Goal: Task Accomplishment & Management: Manage account settings

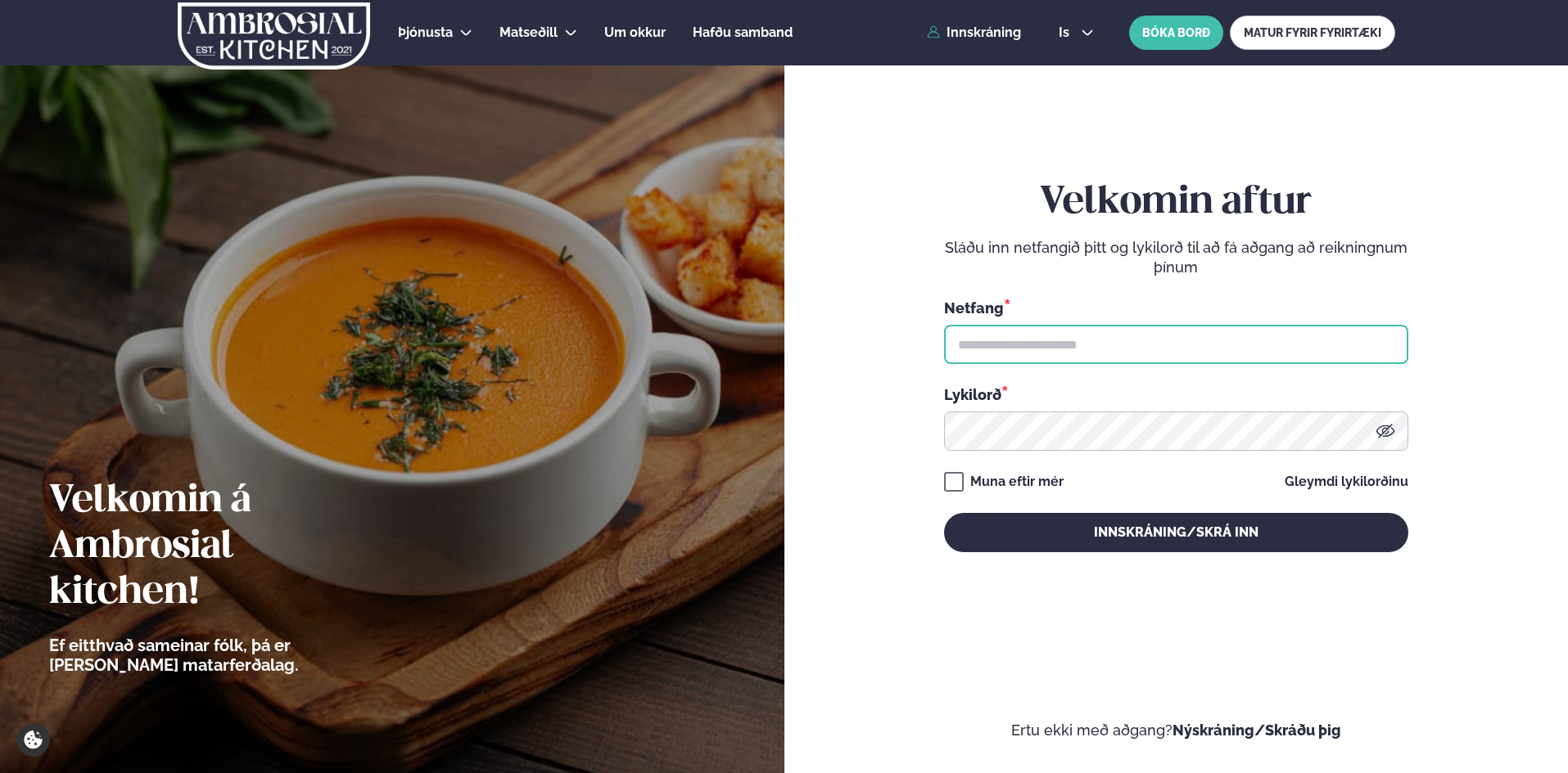
click at [1128, 341] on input "text" at bounding box center [1176, 345] width 464 height 40
type input "**********"
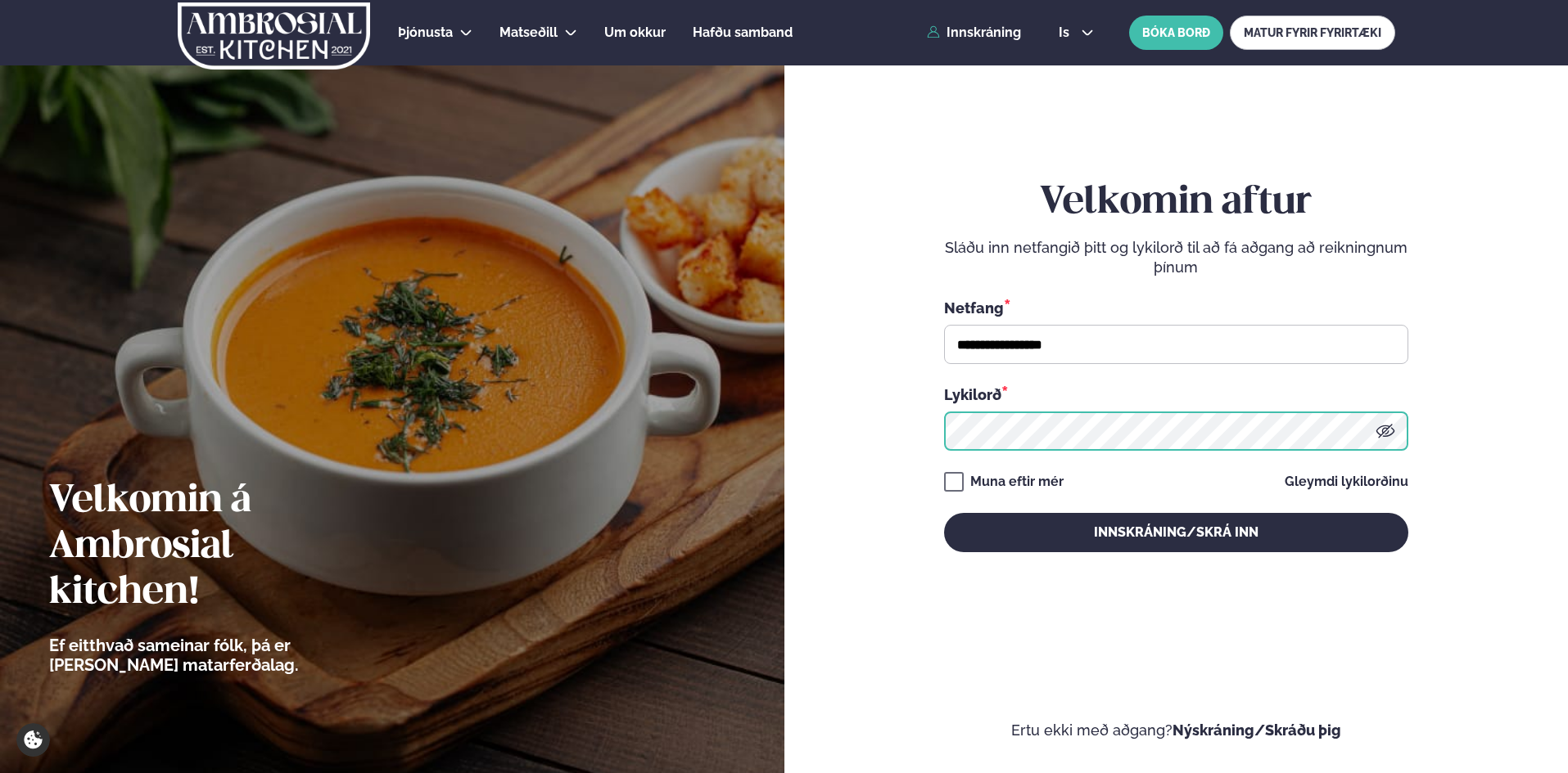
click at [944, 513] on button "Innskráning/Skrá inn" at bounding box center [1176, 533] width 464 height 40
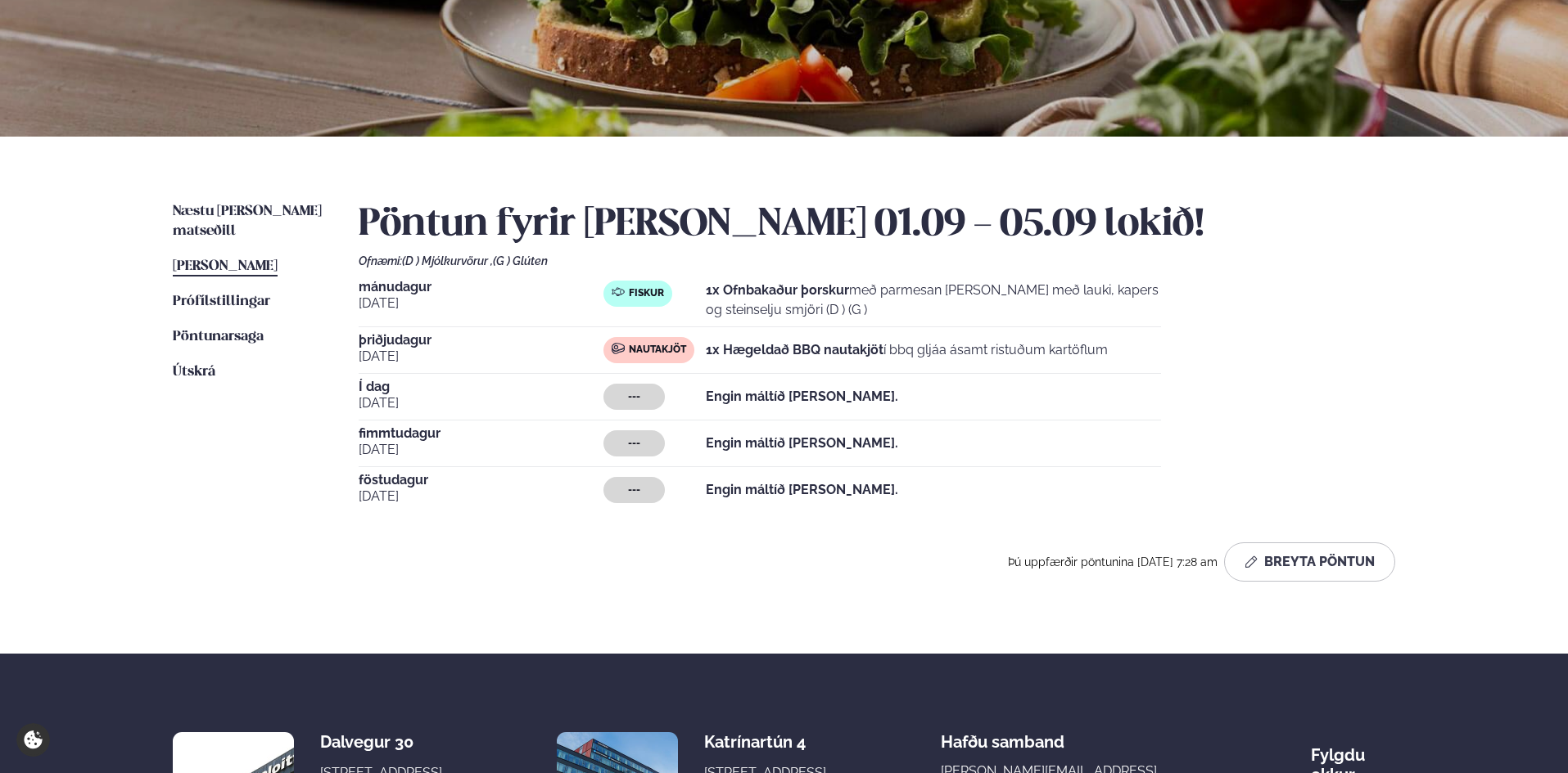
scroll to position [246, 0]
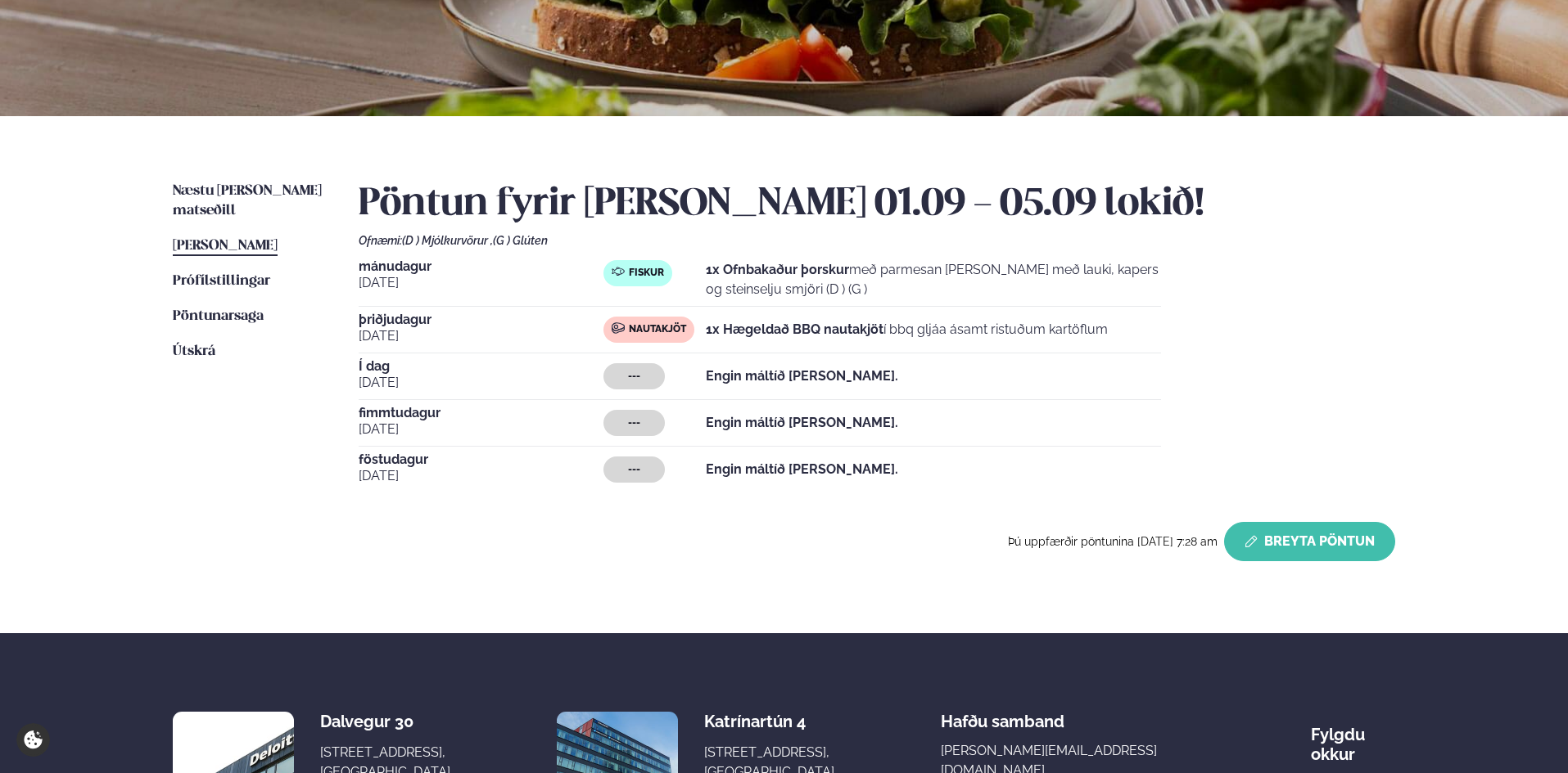
click at [1284, 544] on button "Breyta Pöntun" at bounding box center [1309, 542] width 171 height 40
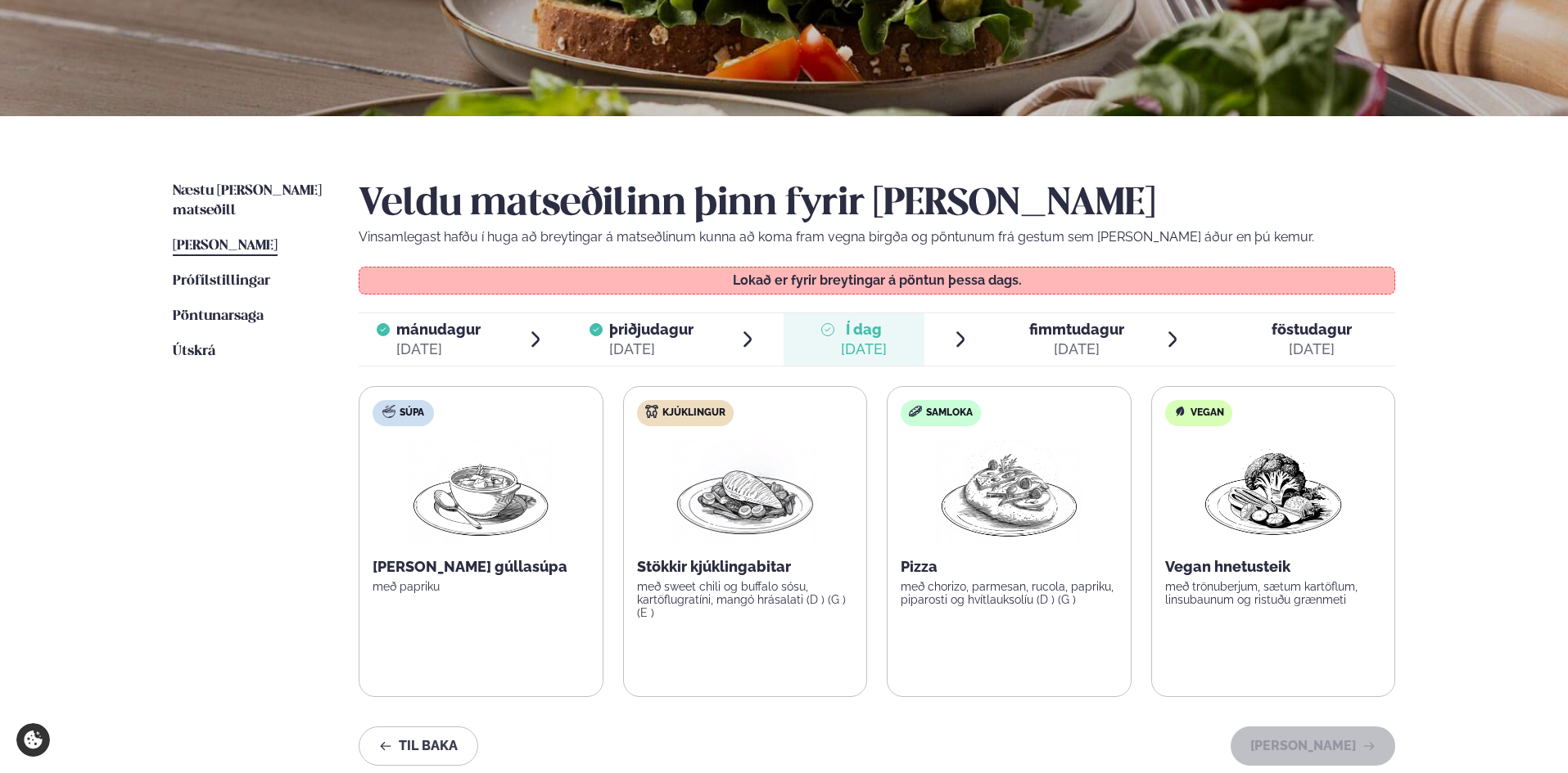
click at [1069, 342] on div "[DATE]" at bounding box center [1076, 349] width 95 height 20
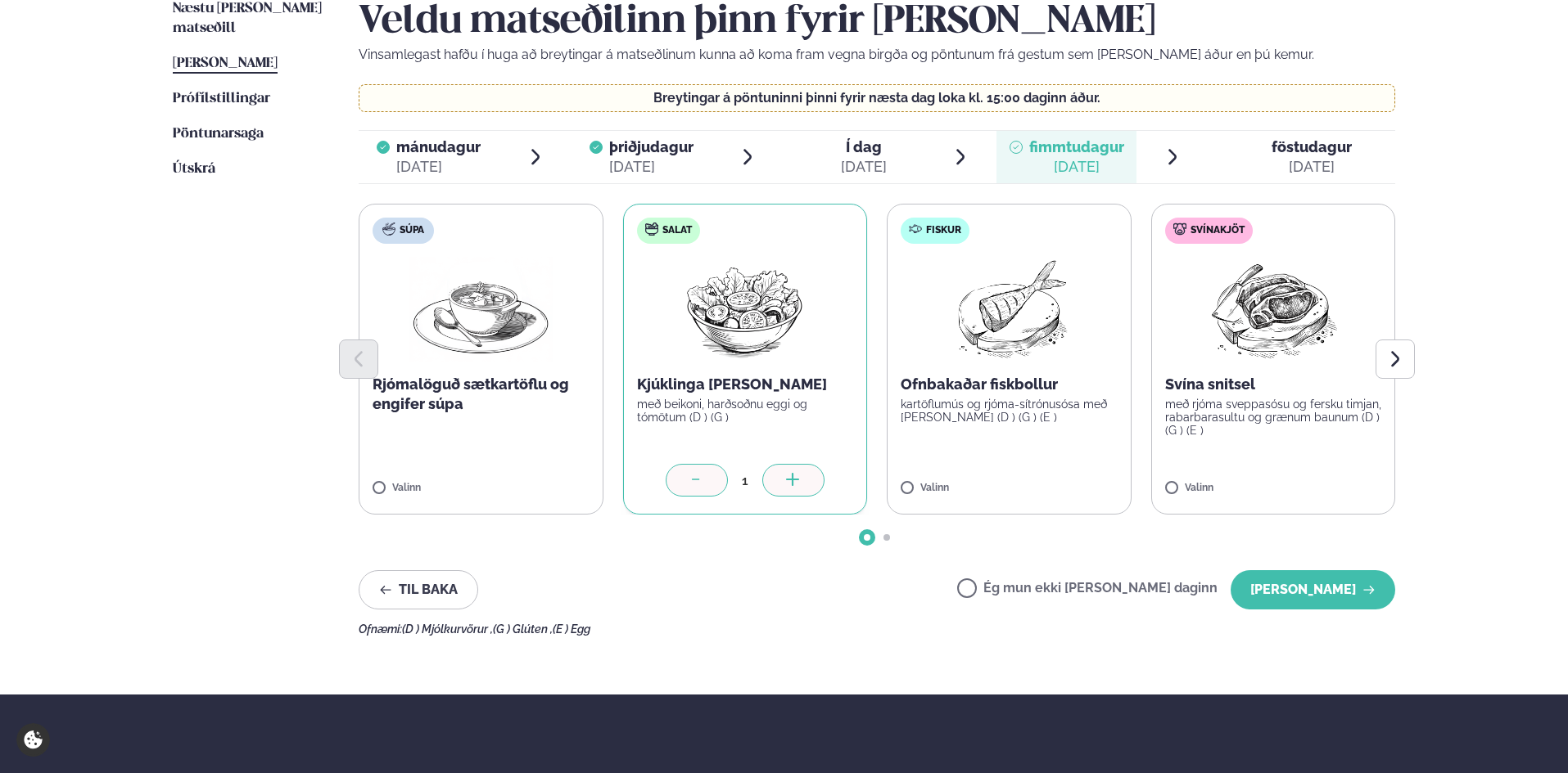
scroll to position [491, 0]
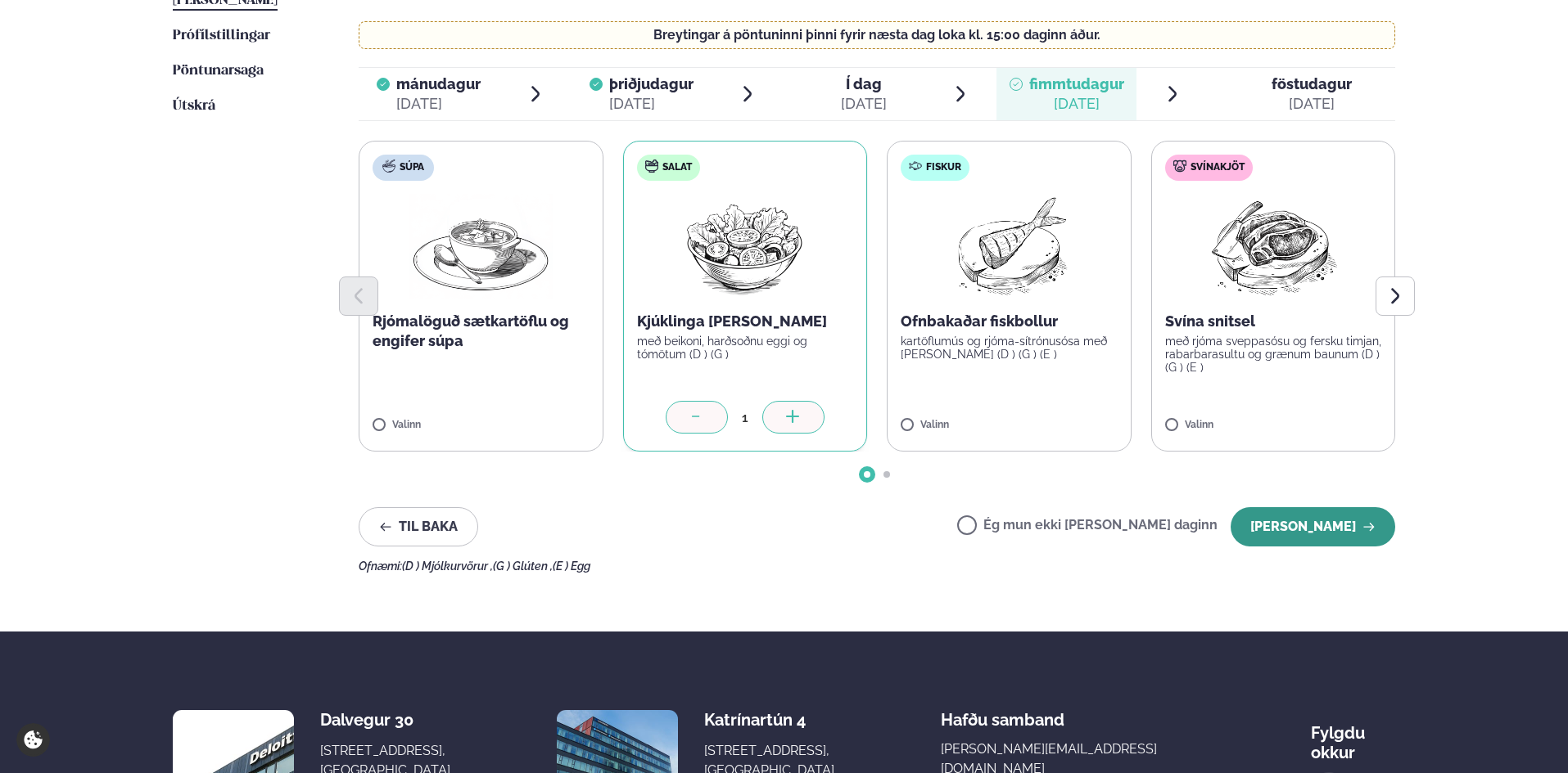
click at [1288, 533] on button "[PERSON_NAME]" at bounding box center [1313, 527] width 165 height 40
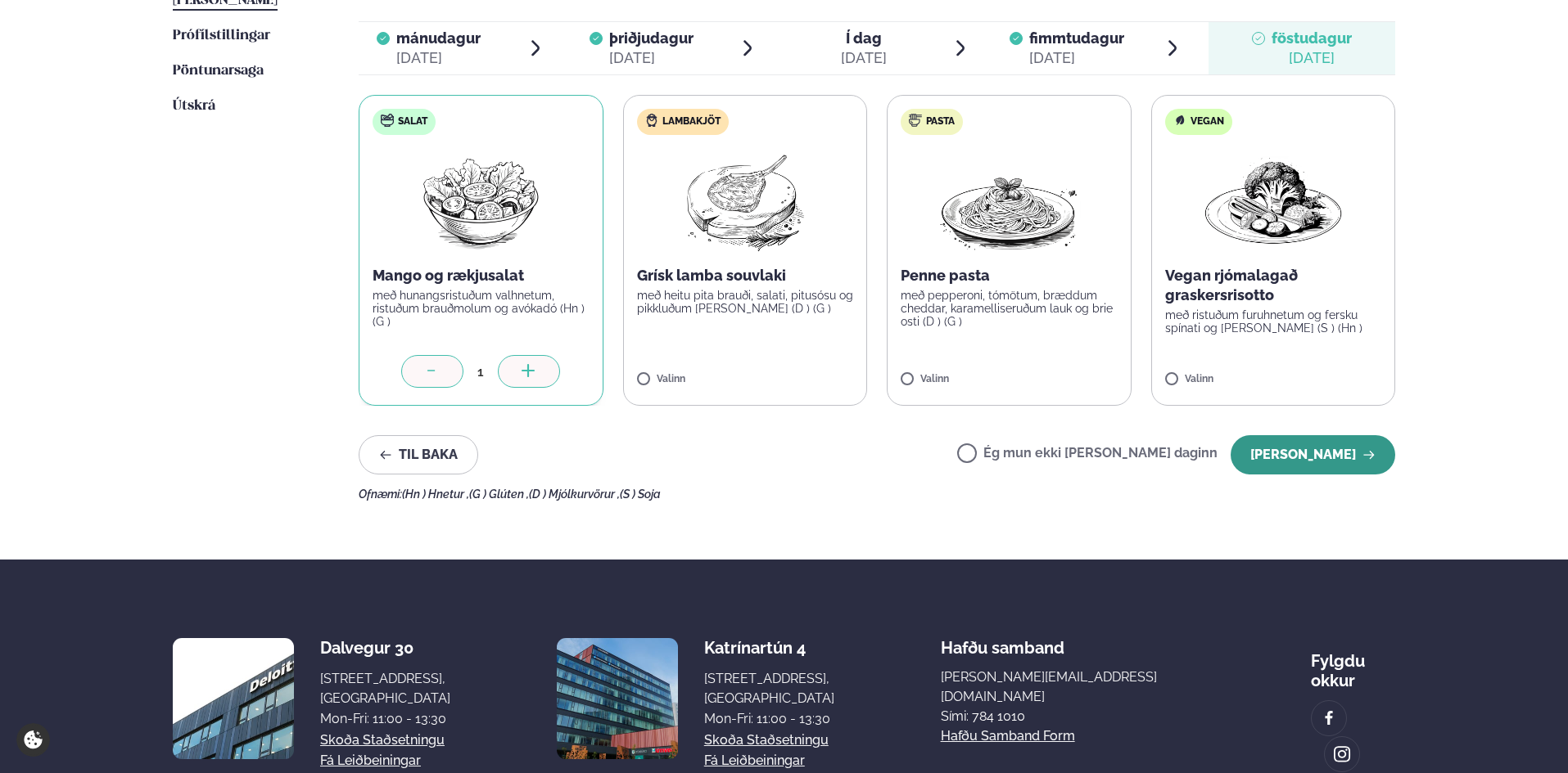
click at [1353, 456] on button "[PERSON_NAME]" at bounding box center [1313, 456] width 165 height 40
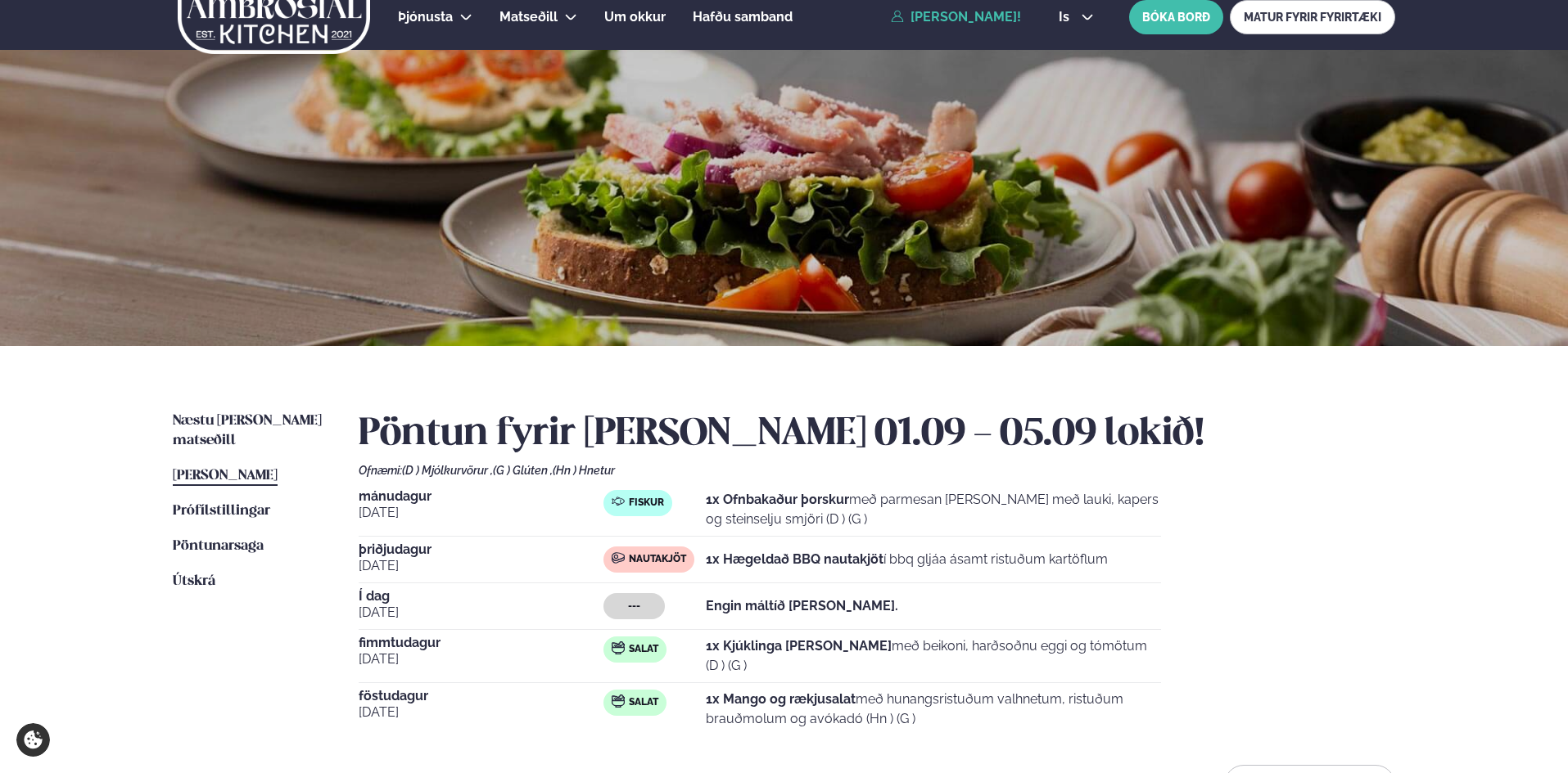
scroll to position [0, 0]
